Goal: Information Seeking & Learning: Learn about a topic

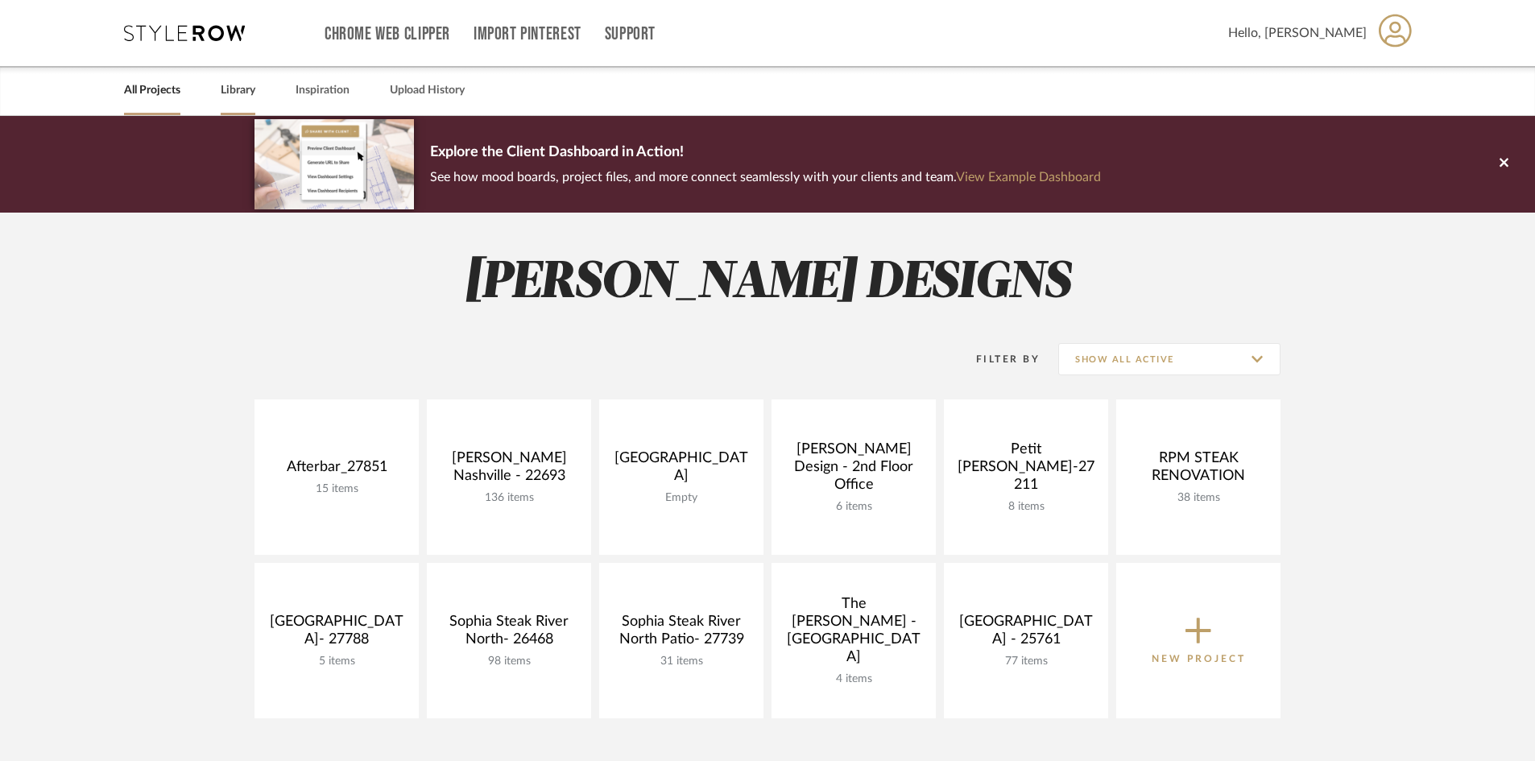
click at [237, 95] on link "Library" at bounding box center [238, 91] width 35 height 22
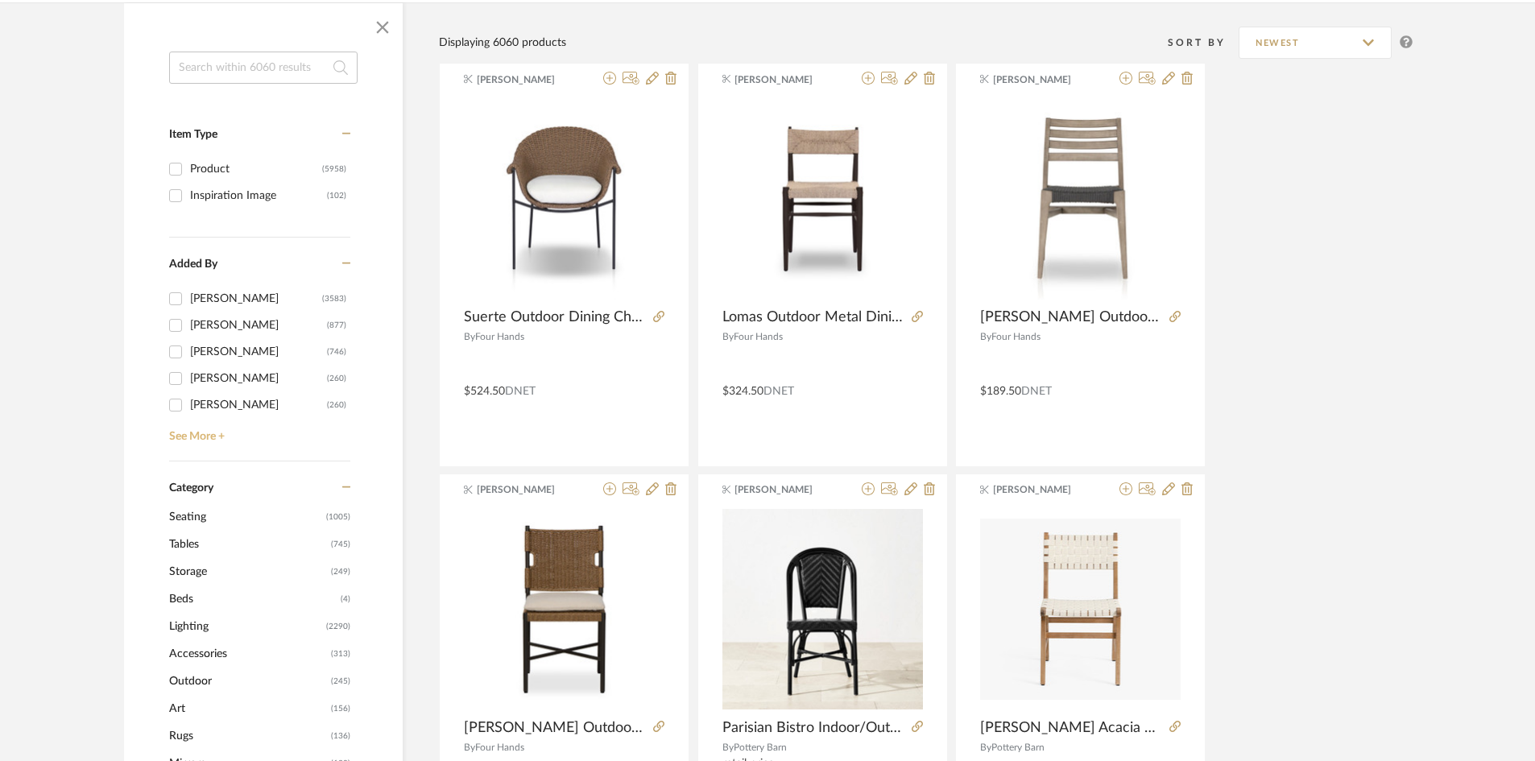
scroll to position [242, 0]
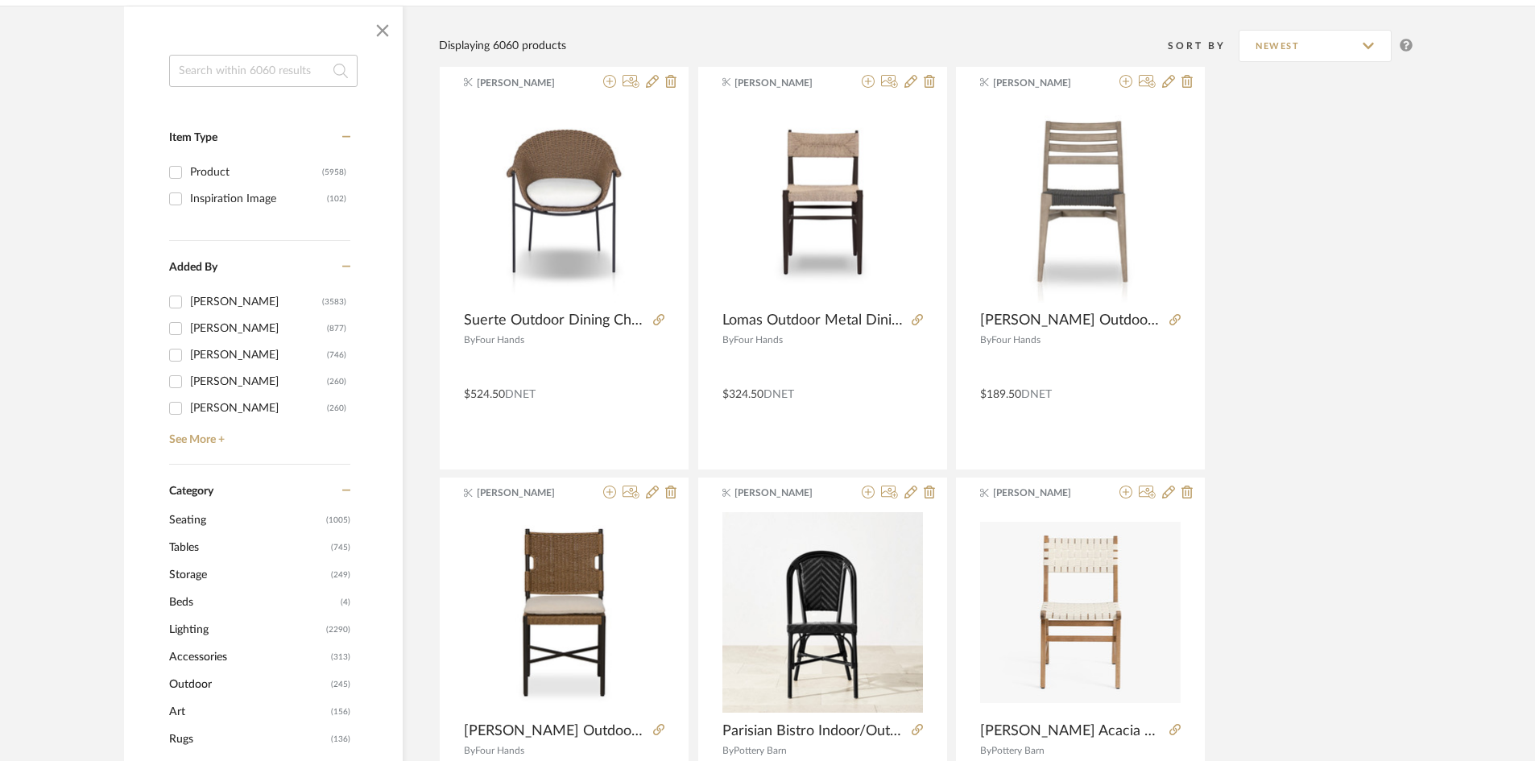
click at [288, 64] on input at bounding box center [263, 71] width 188 height 32
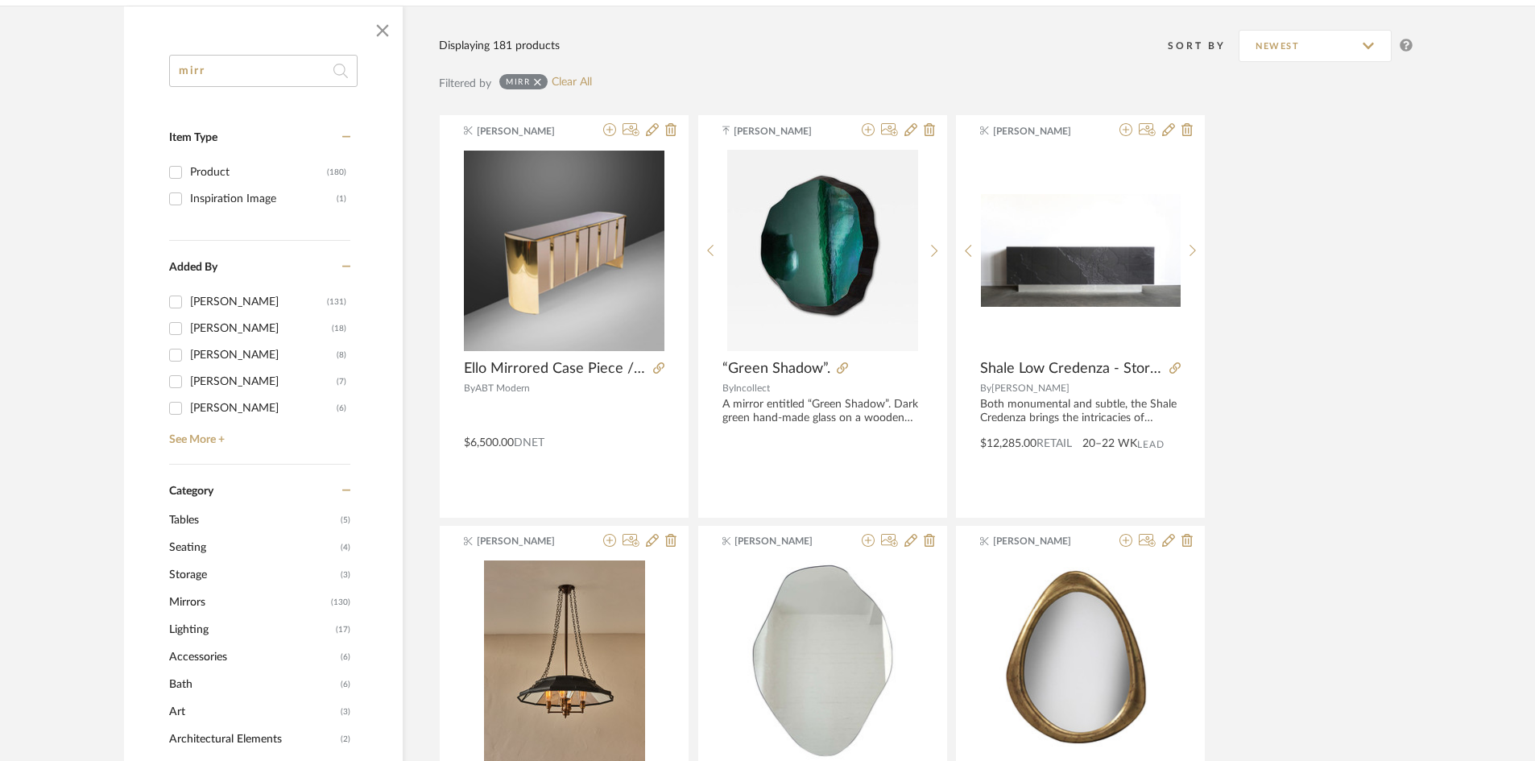
type input "mirr"
click at [193, 602] on span "Mirrors" at bounding box center [248, 602] width 158 height 27
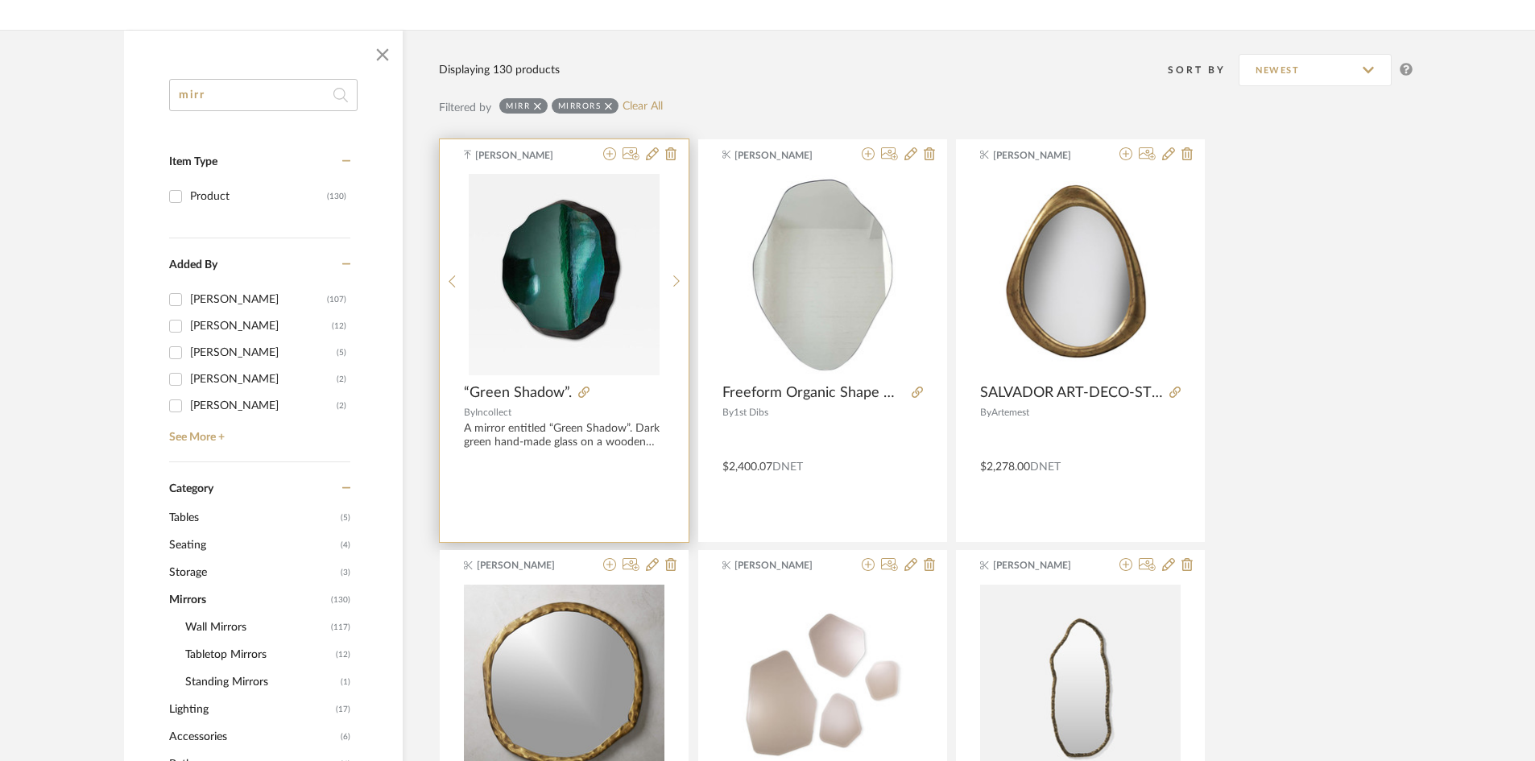
scroll to position [725, 0]
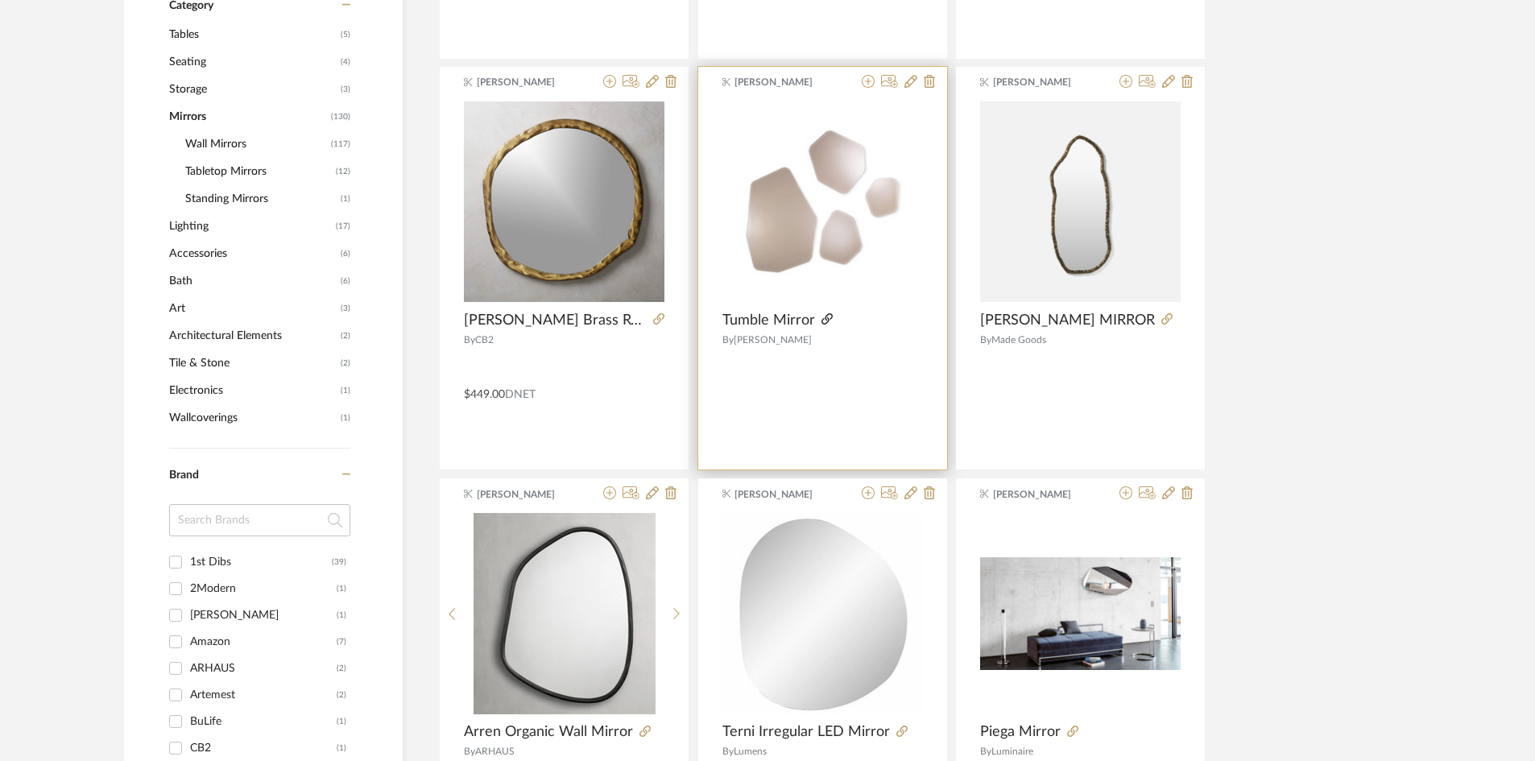
click at [825, 314] on icon at bounding box center [826, 318] width 11 height 11
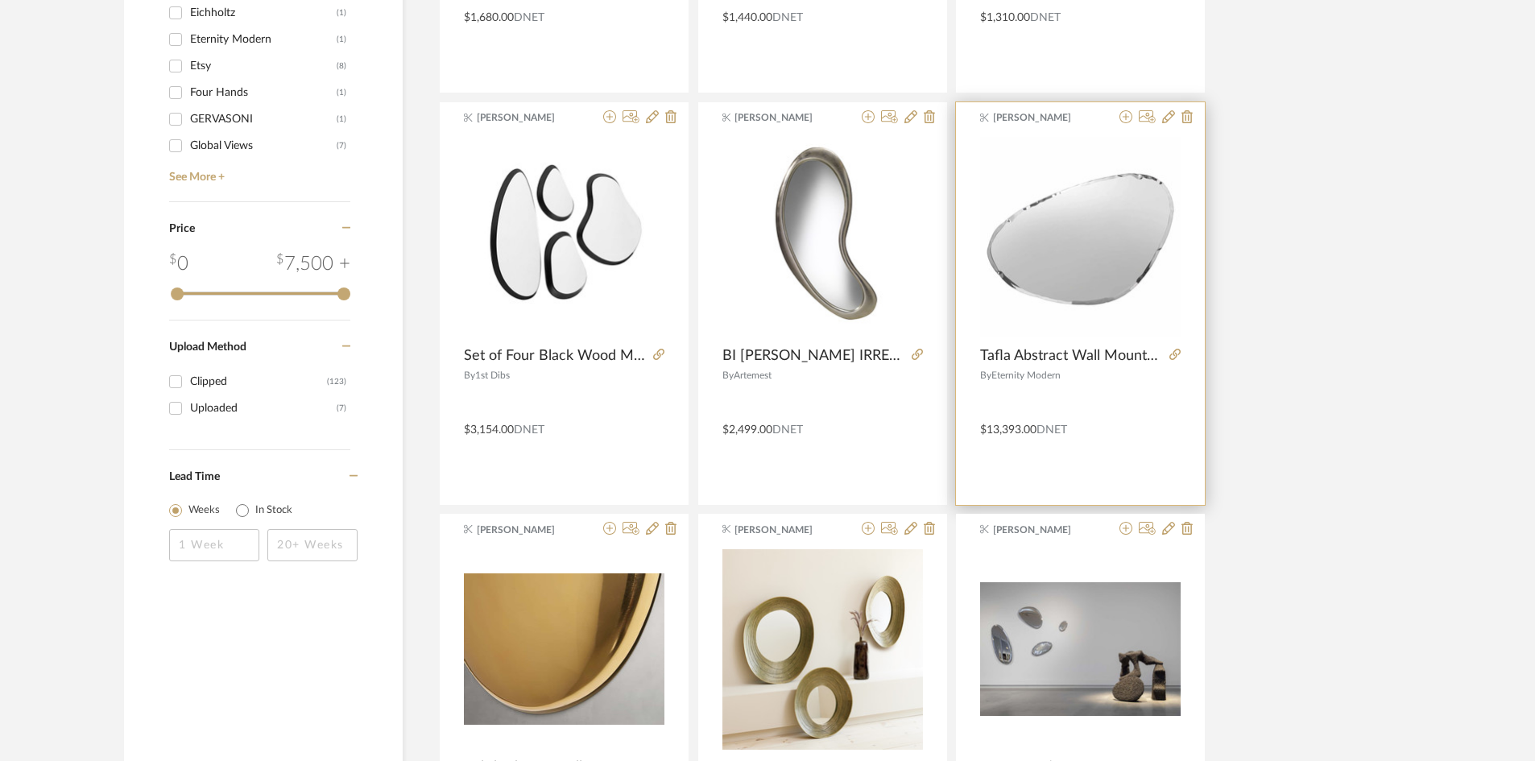
scroll to position [1530, 0]
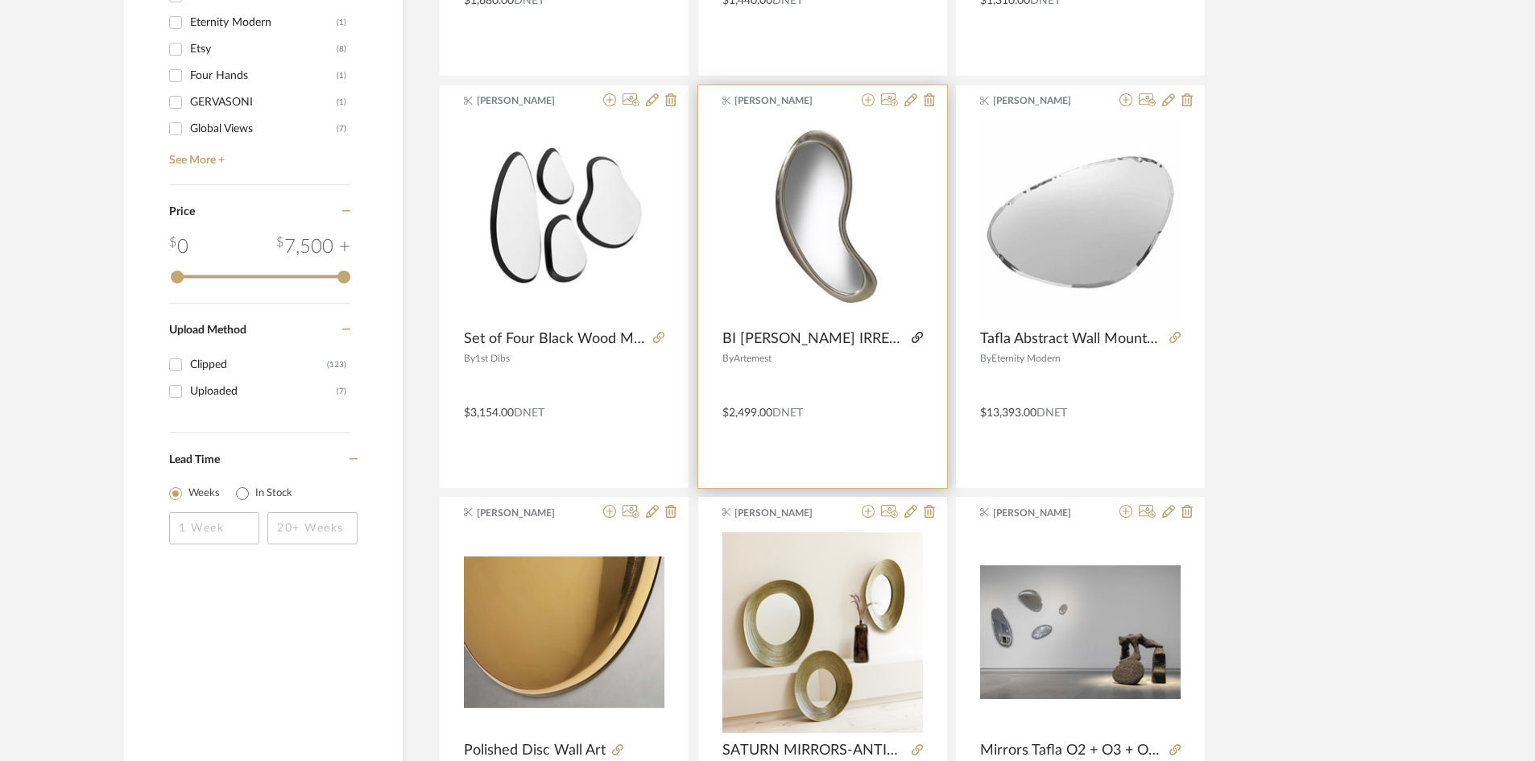
click at [921, 332] on icon at bounding box center [917, 337] width 11 height 11
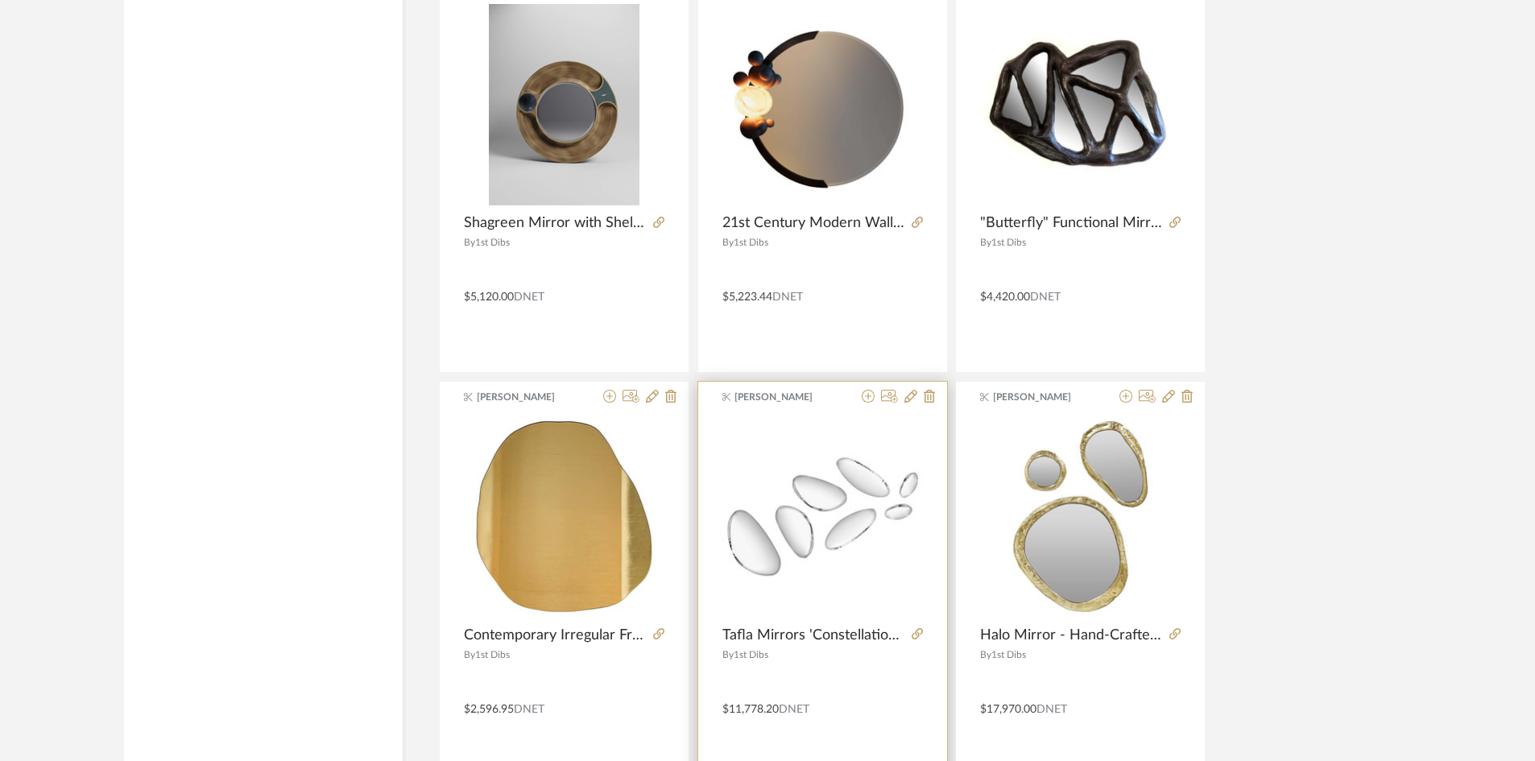
scroll to position [4724, 0]
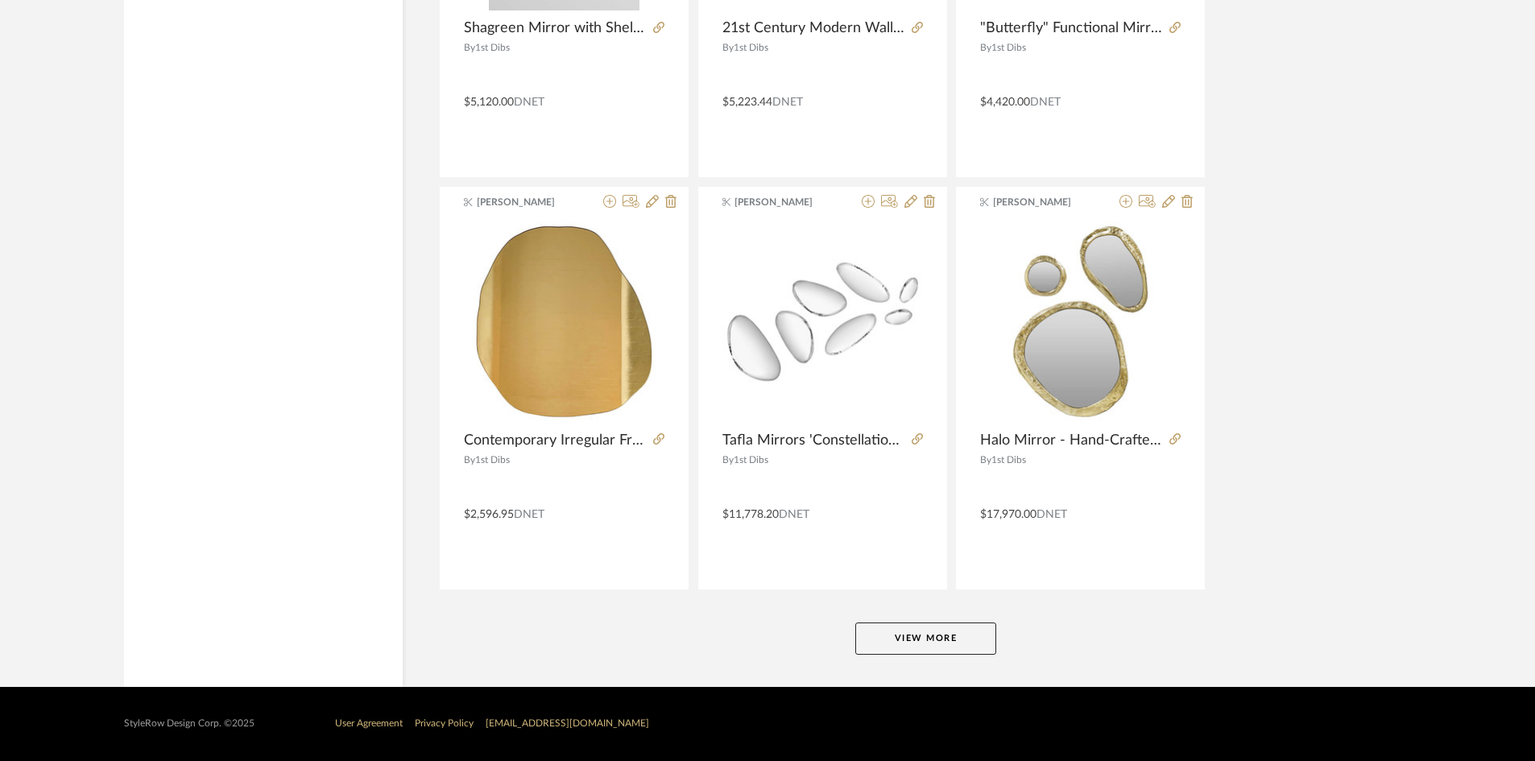
click at [929, 647] on button "View More" at bounding box center [925, 638] width 141 height 32
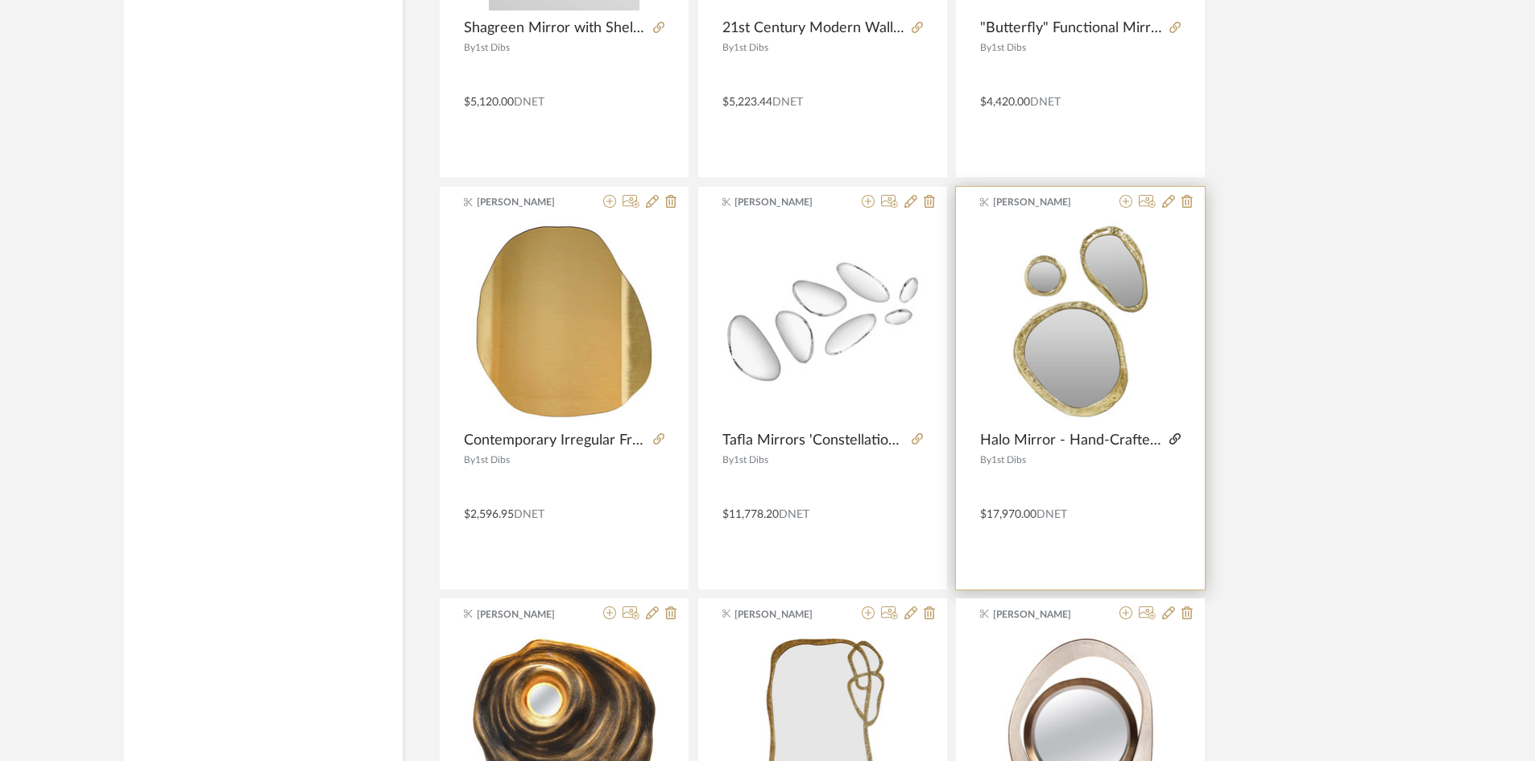
click at [1170, 437] on icon at bounding box center [1174, 438] width 11 height 11
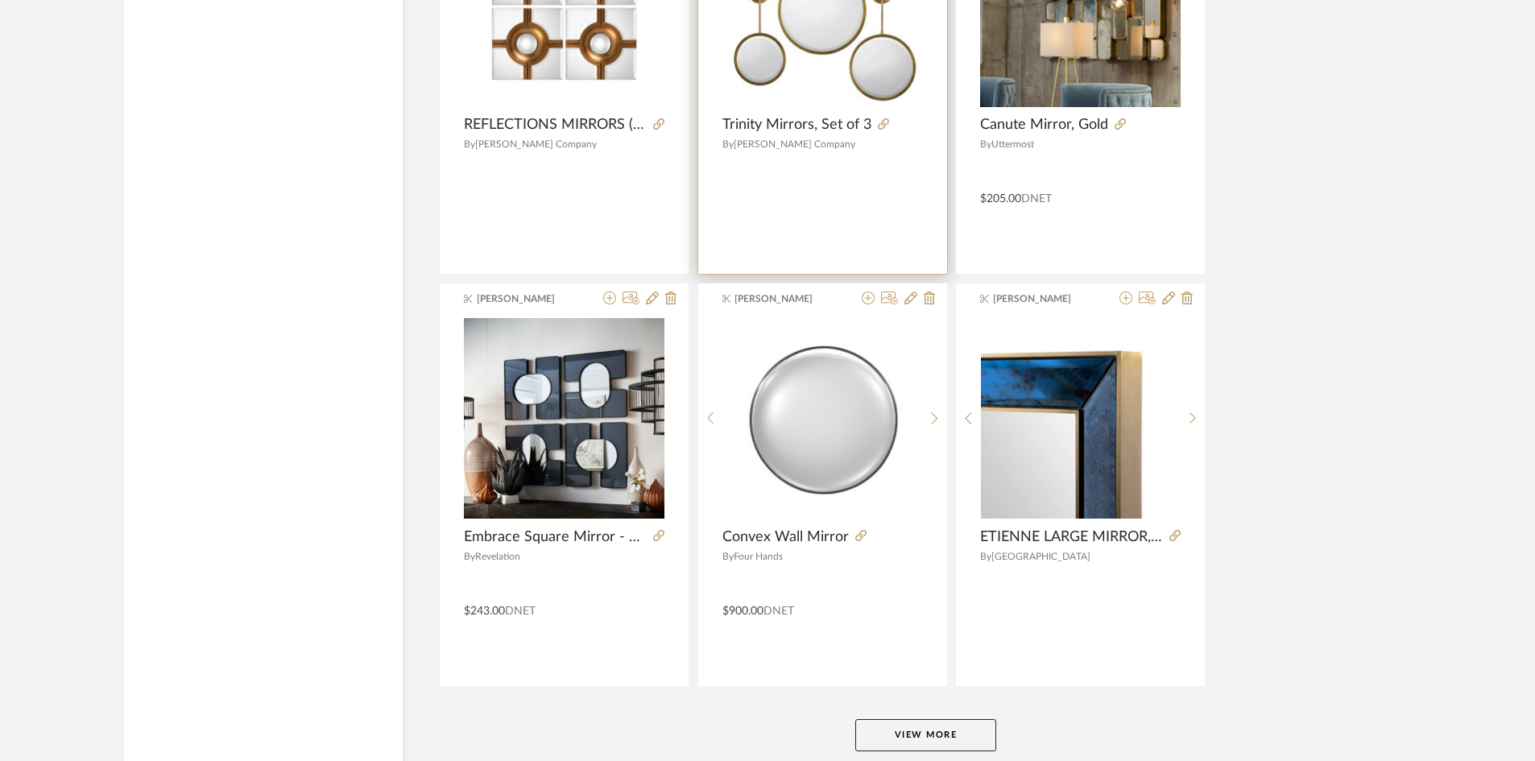
scroll to position [9666, 0]
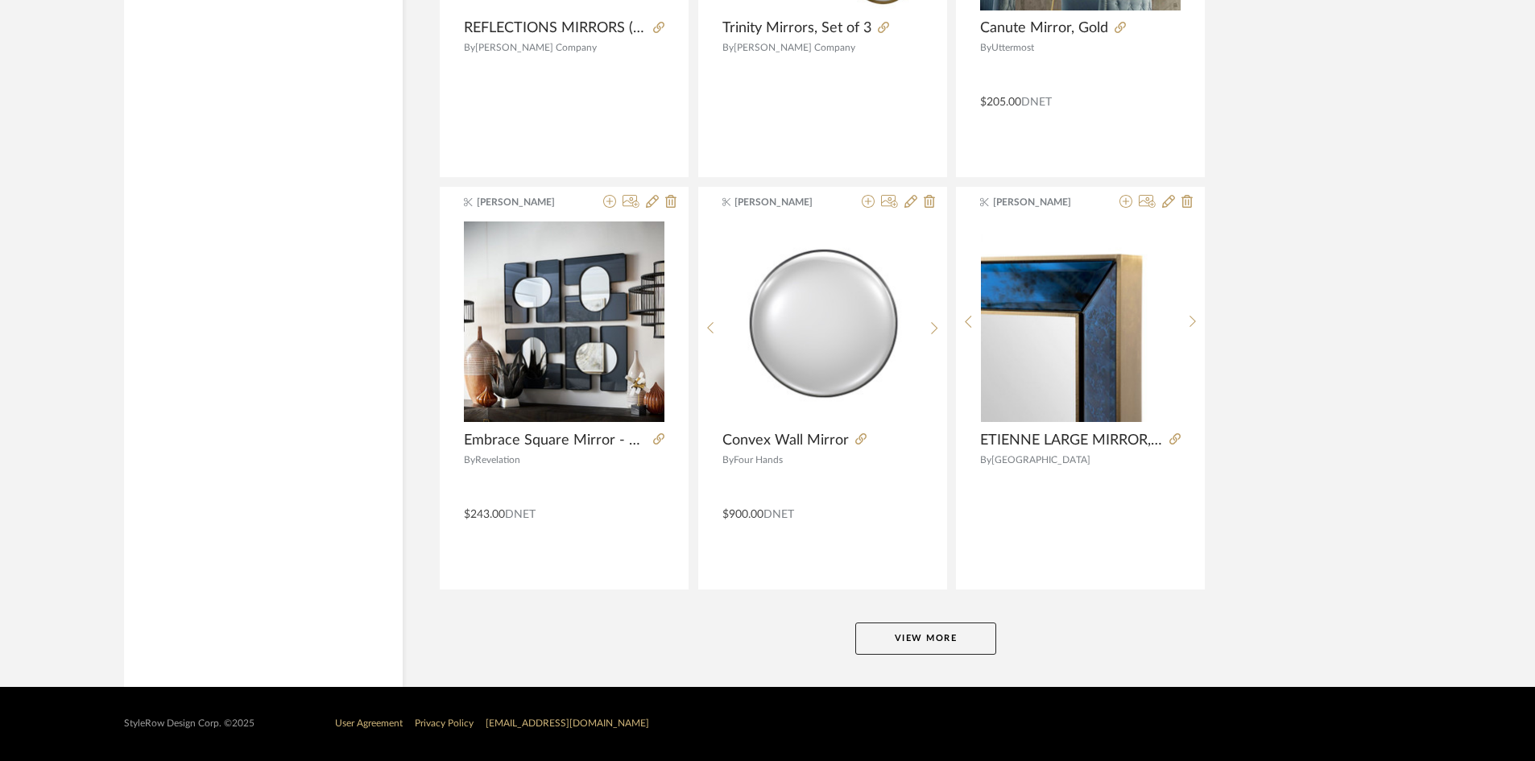
click at [935, 636] on button "View More" at bounding box center [925, 638] width 141 height 32
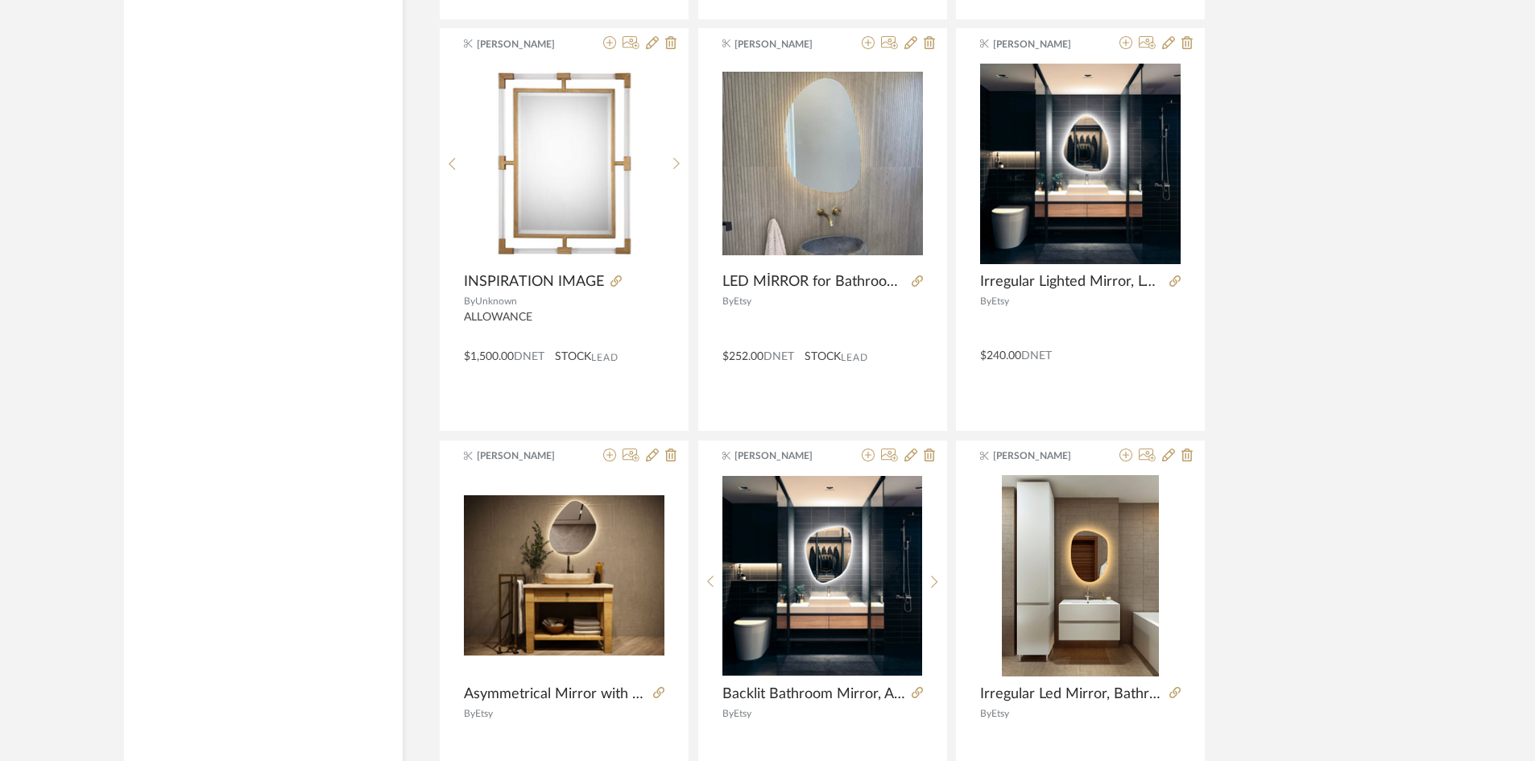
scroll to position [14256, 0]
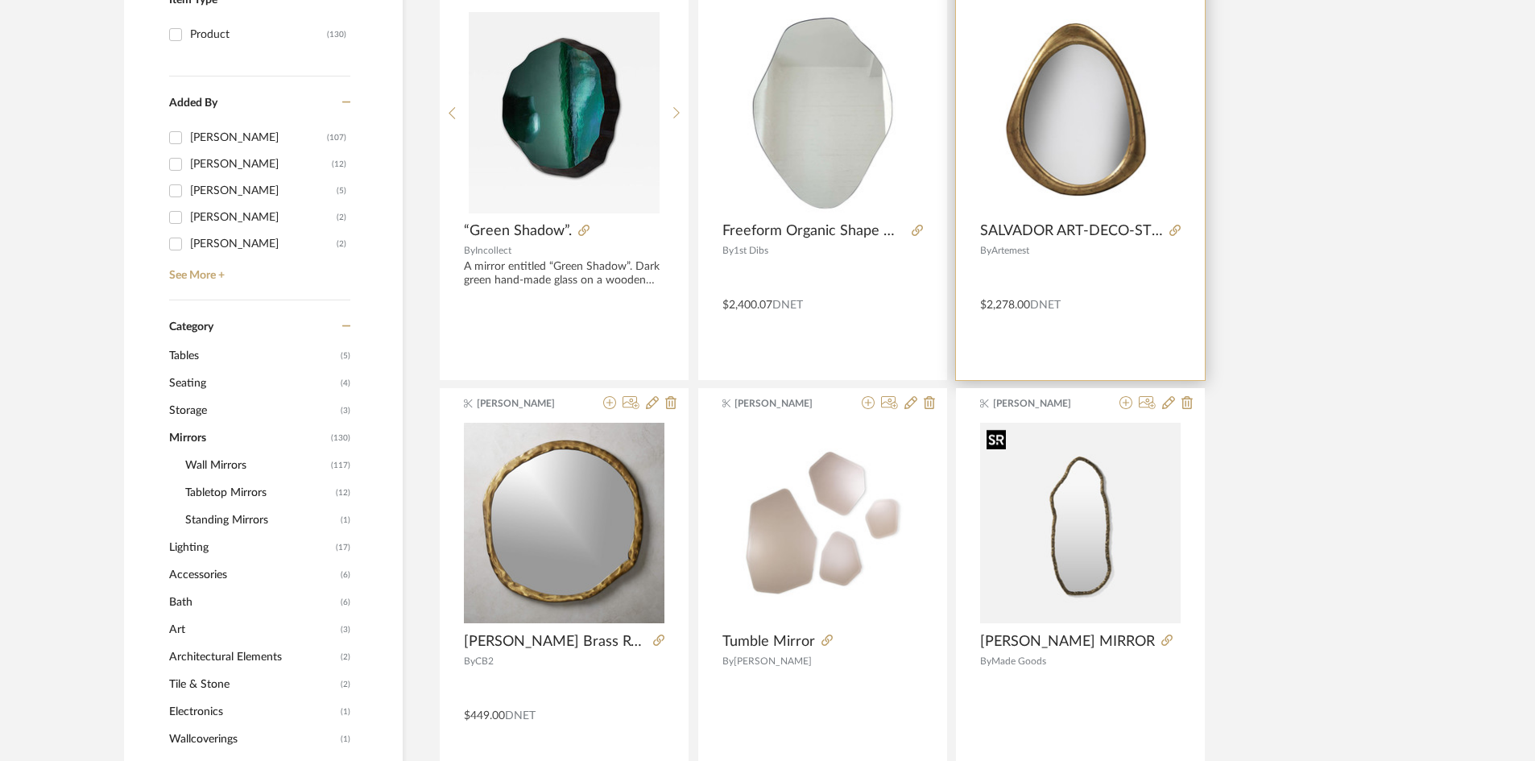
scroll to position [403, 0]
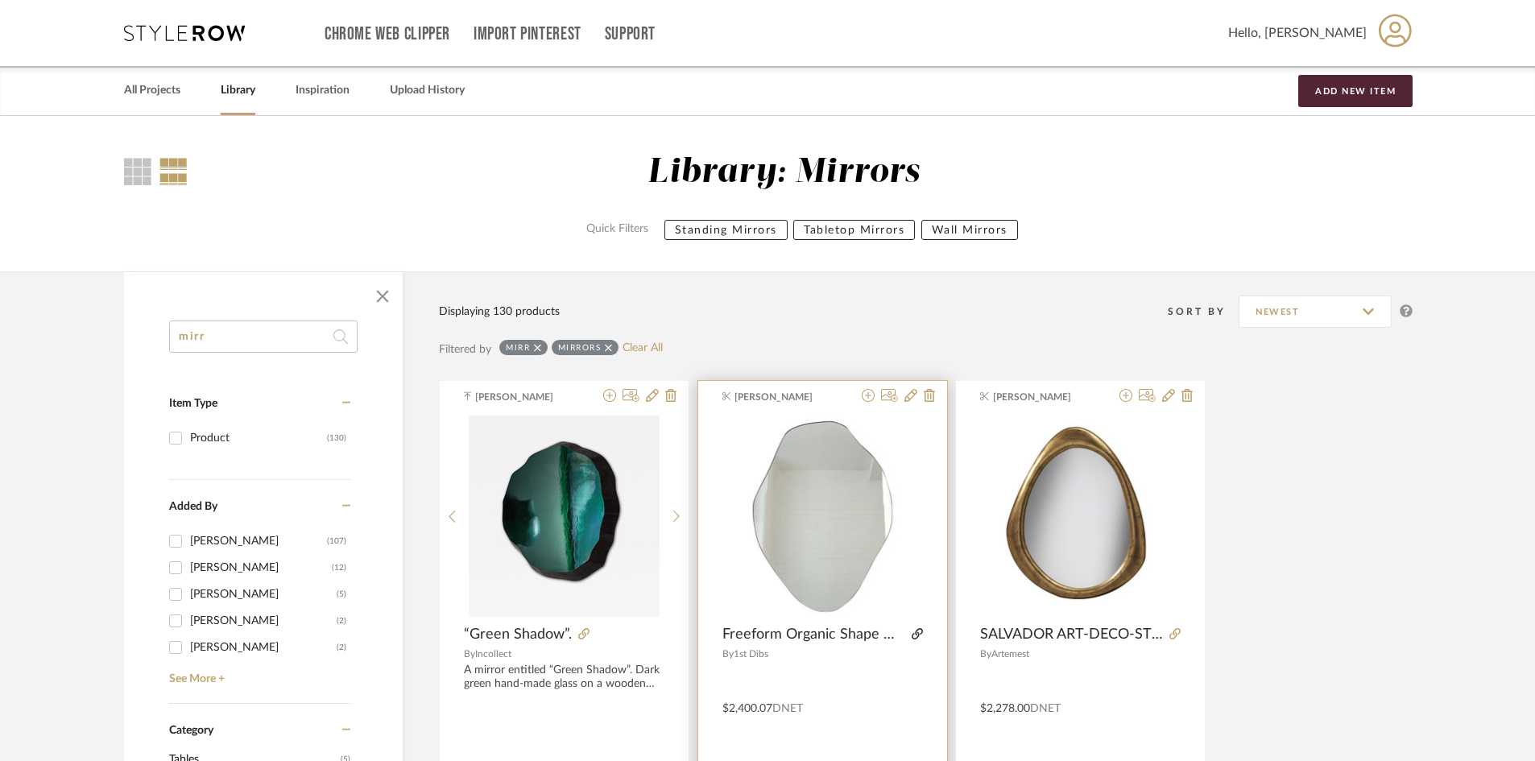
click at [914, 631] on icon at bounding box center [917, 633] width 11 height 11
click at [582, 631] on icon at bounding box center [583, 633] width 11 height 11
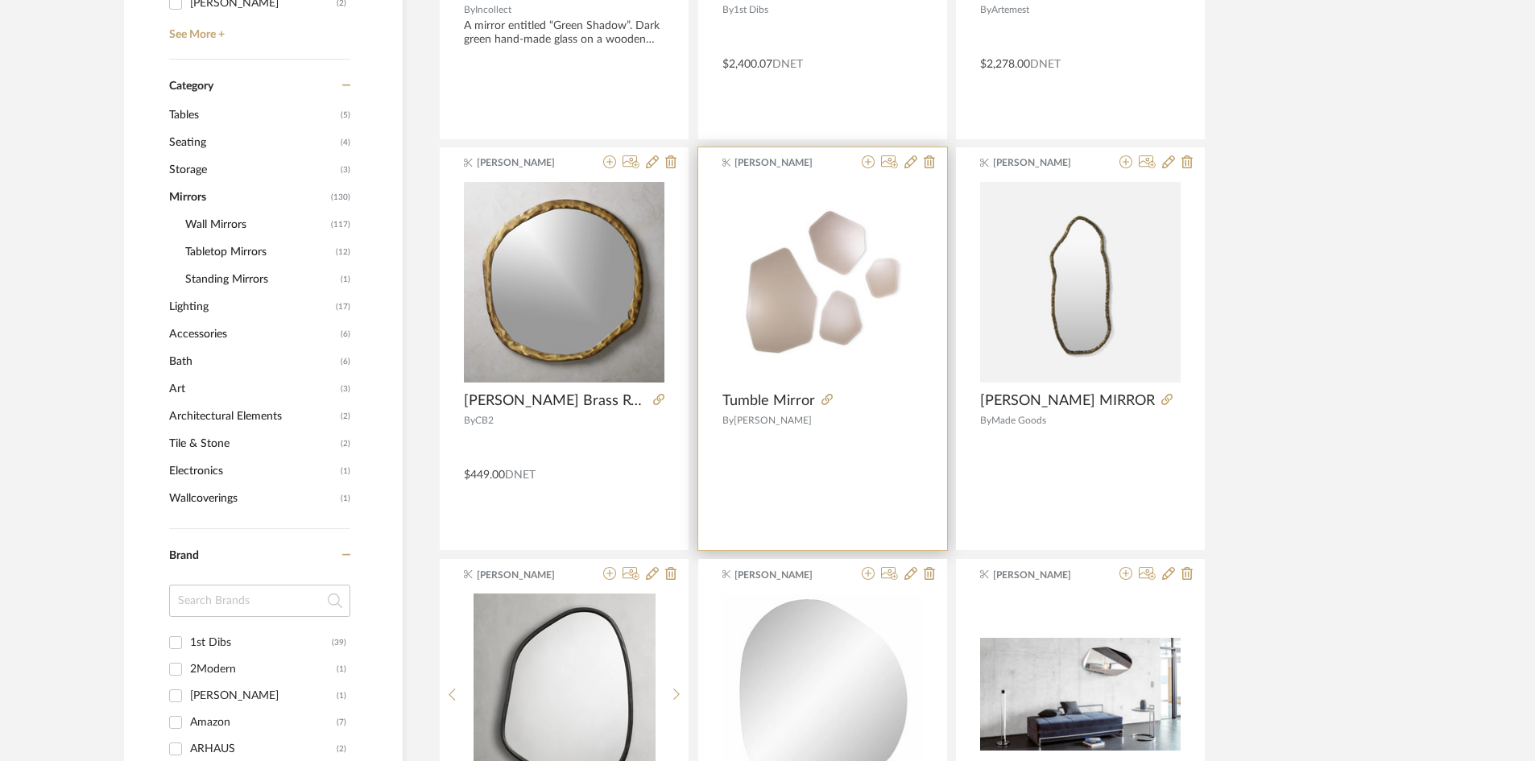
scroll to position [81, 0]
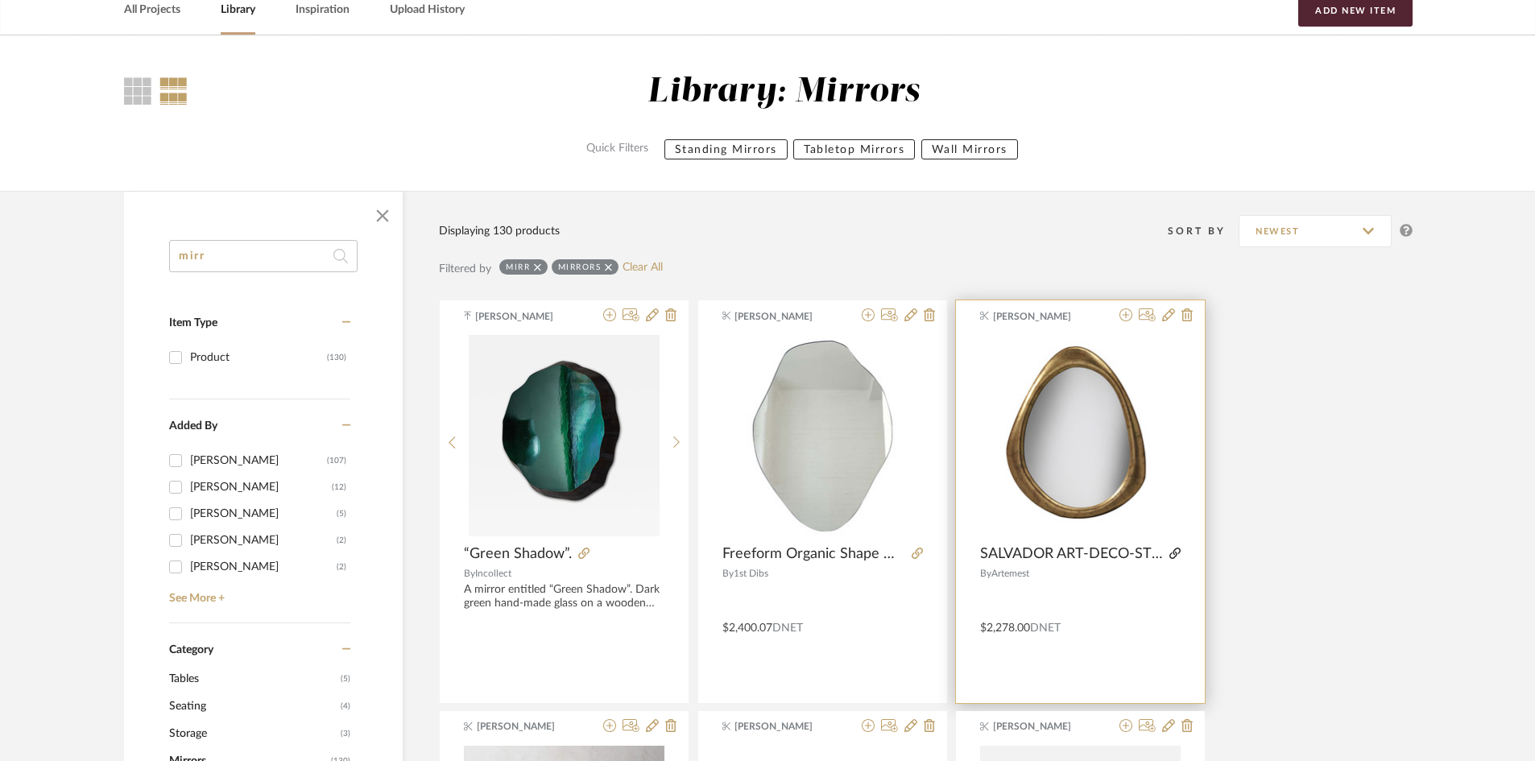
click at [1177, 553] on icon at bounding box center [1174, 553] width 11 height 11
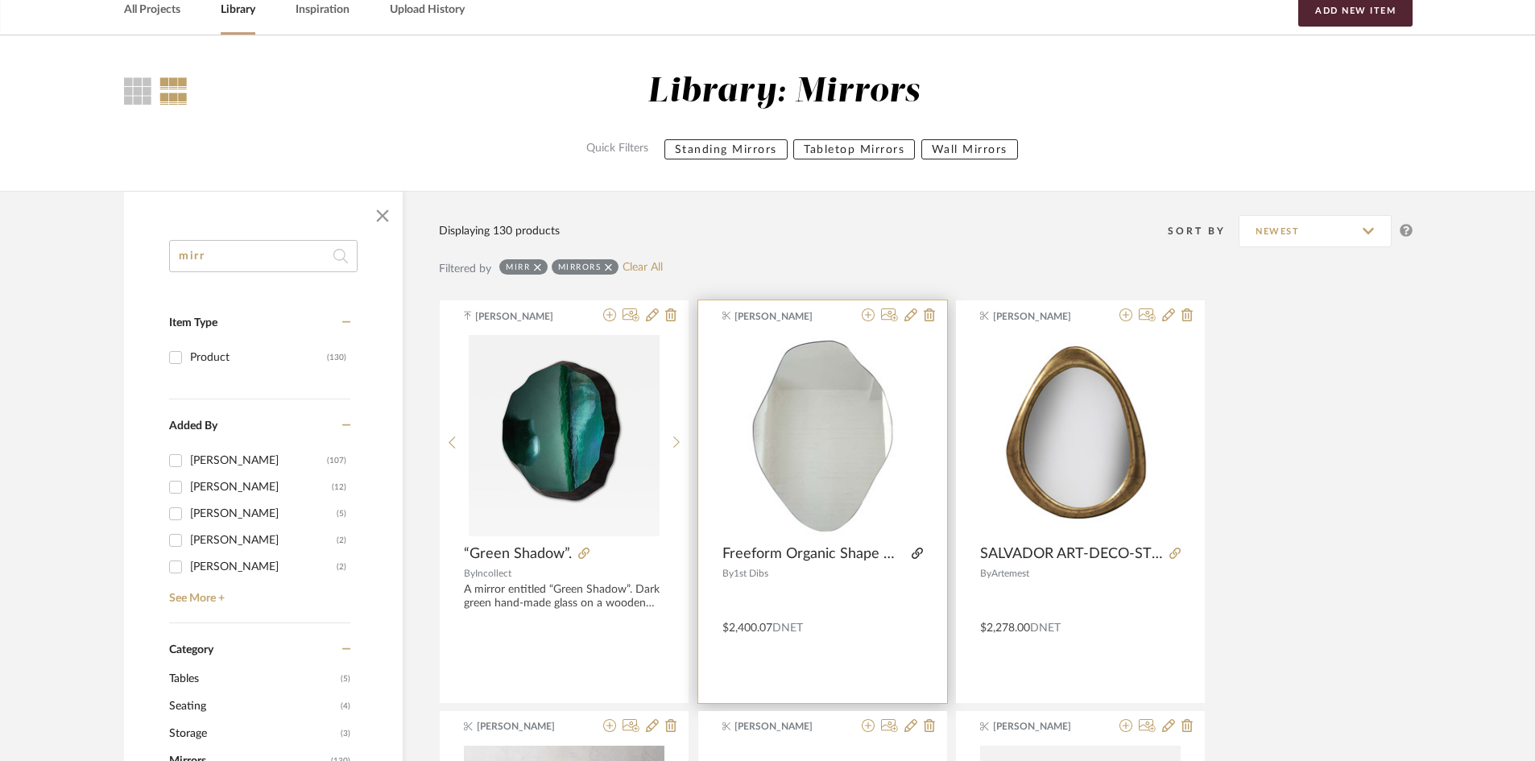
click at [921, 551] on icon at bounding box center [917, 553] width 11 height 11
